Goal: Communication & Community: Answer question/provide support

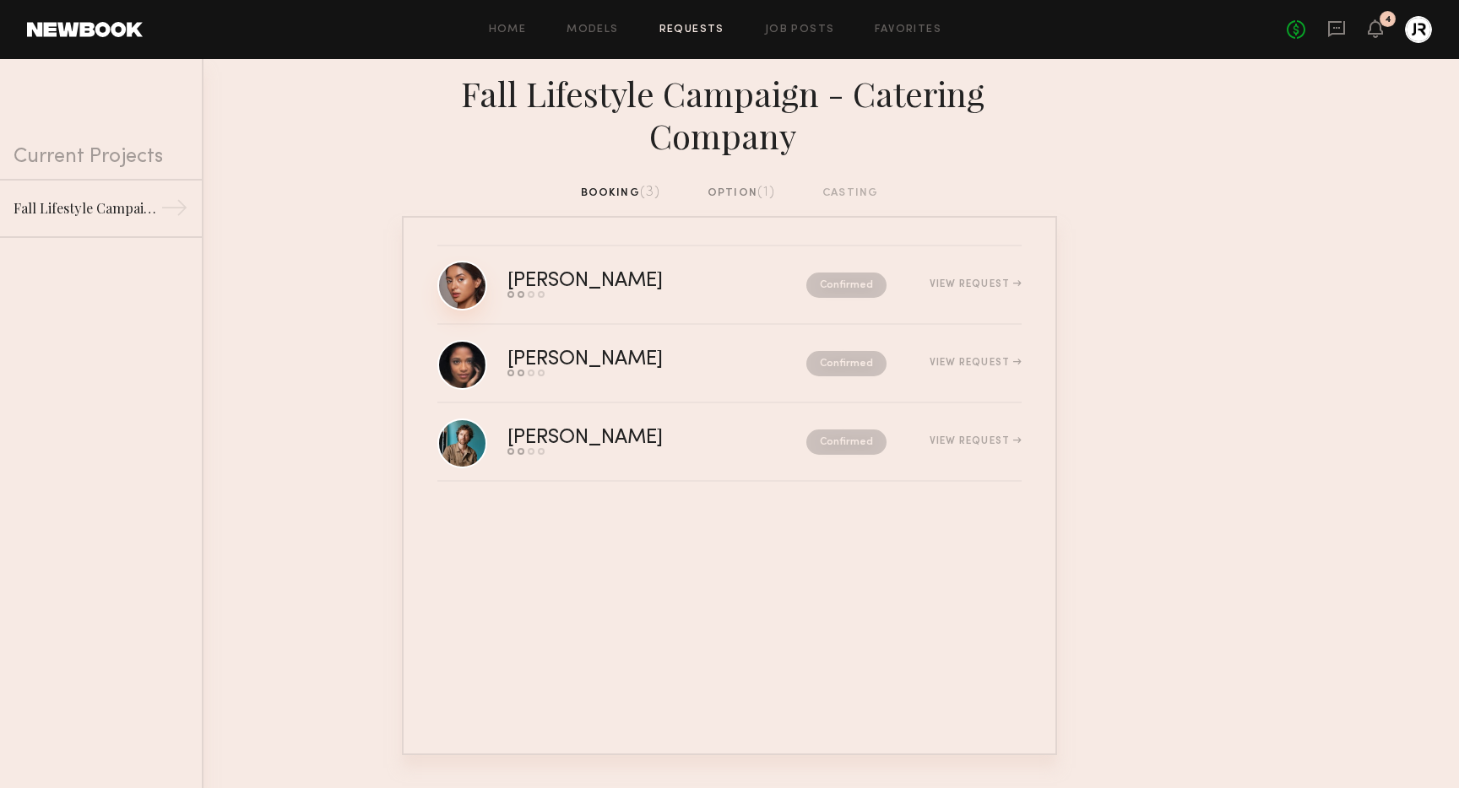
click at [484, 284] on link at bounding box center [462, 286] width 50 height 50
click at [973, 281] on div "View Request" at bounding box center [975, 284] width 92 height 10
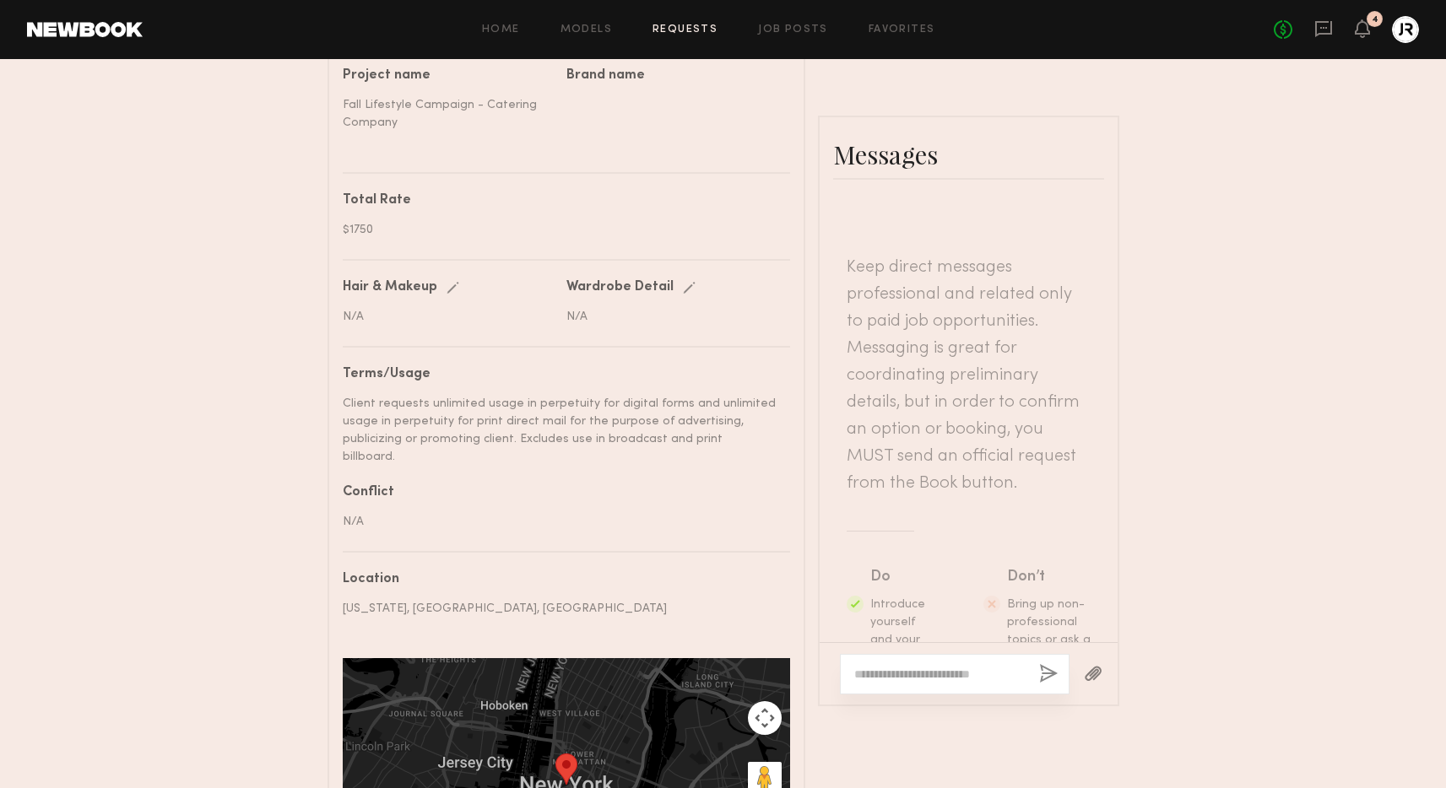
scroll to position [782, 0]
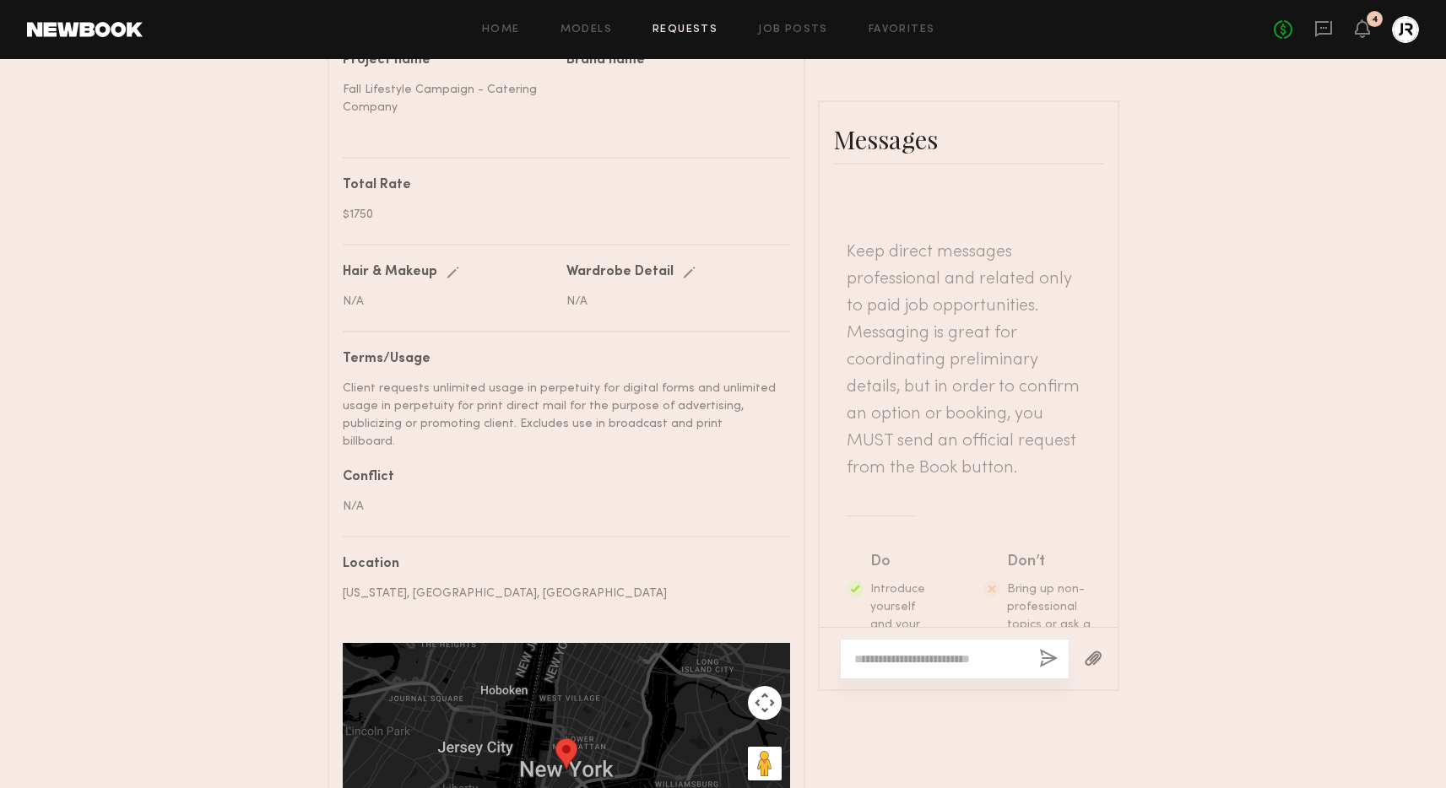
click at [909, 651] on textarea at bounding box center [939, 659] width 171 height 17
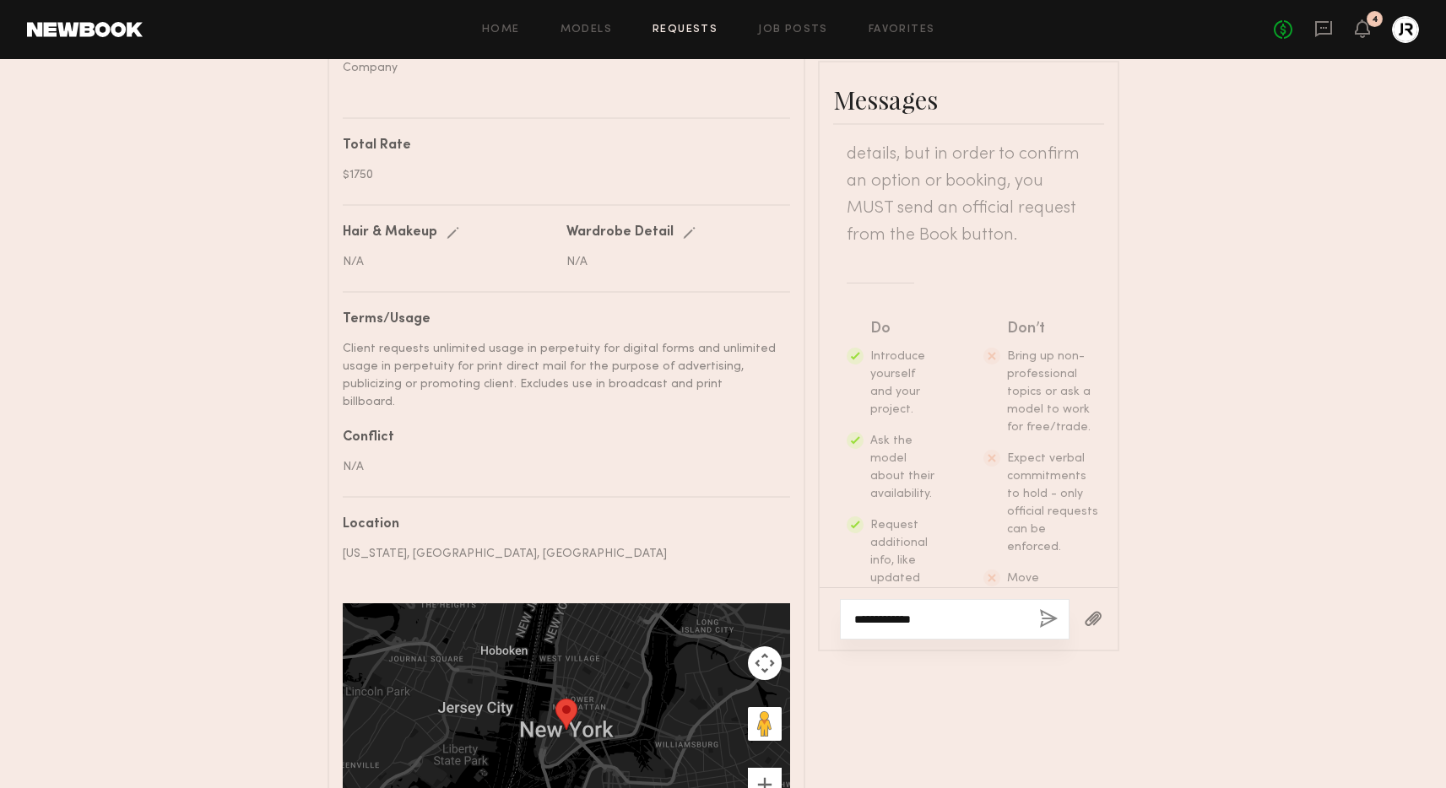
scroll to position [852, 0]
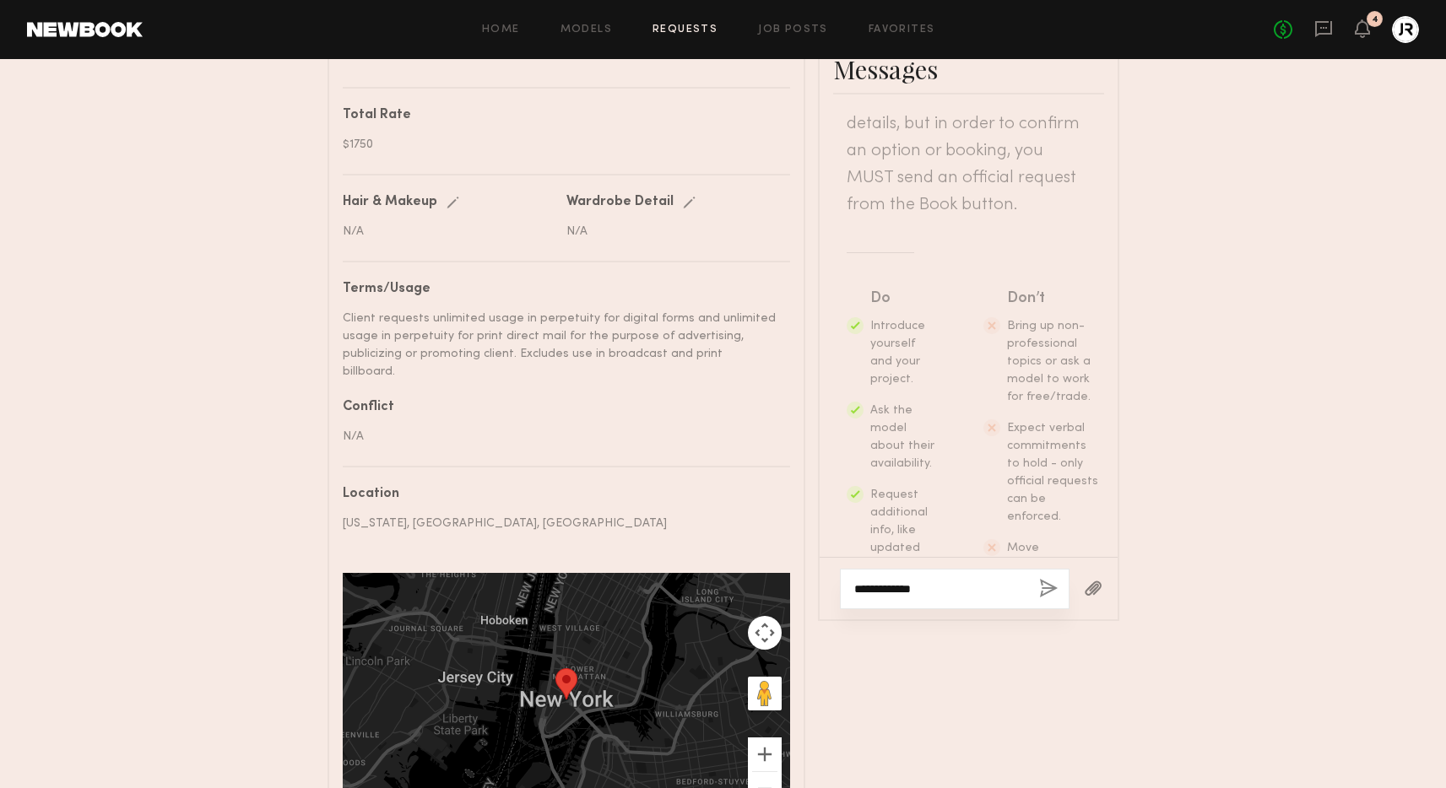
type textarea "**********"
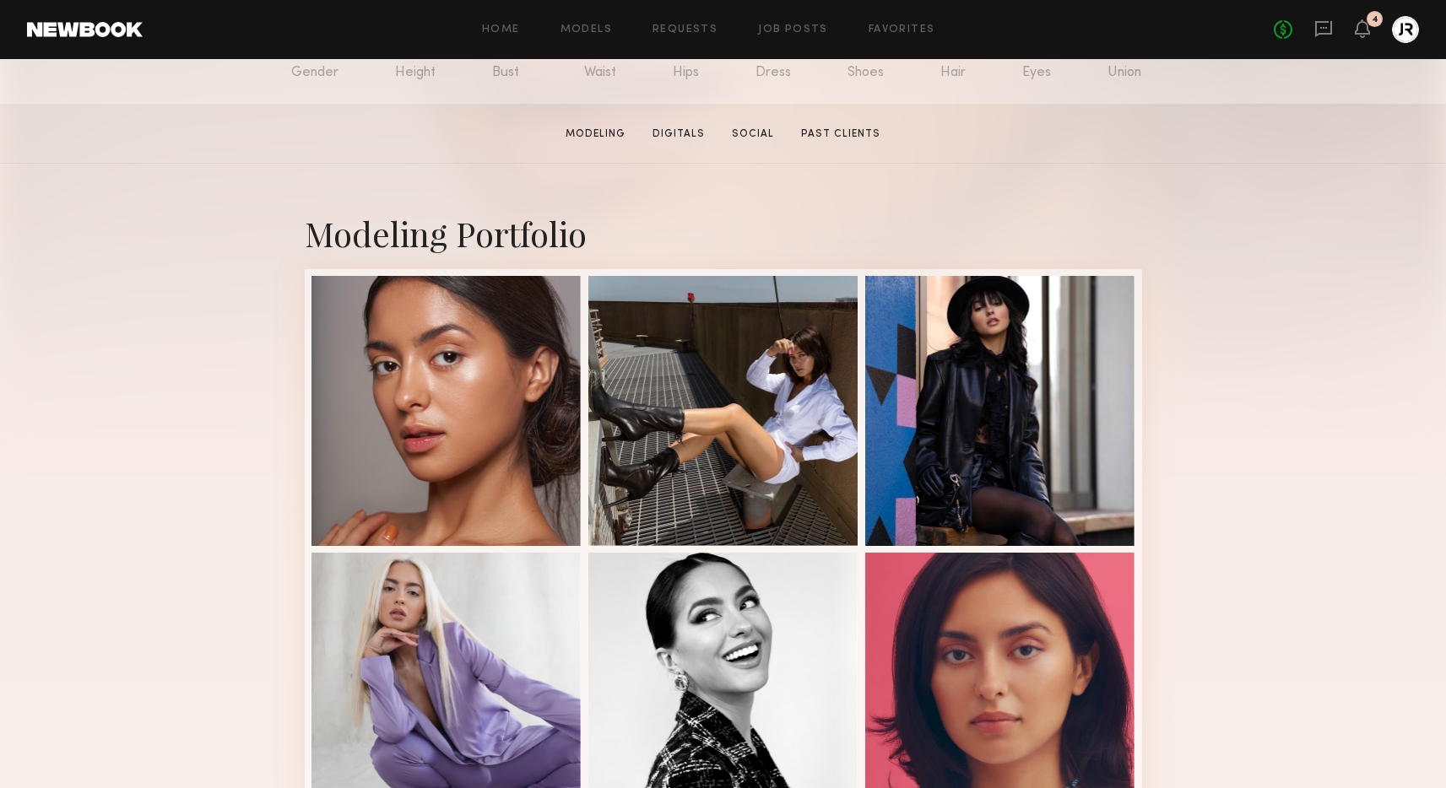
scroll to position [226, 0]
